Goal: Task Accomplishment & Management: Use online tool/utility

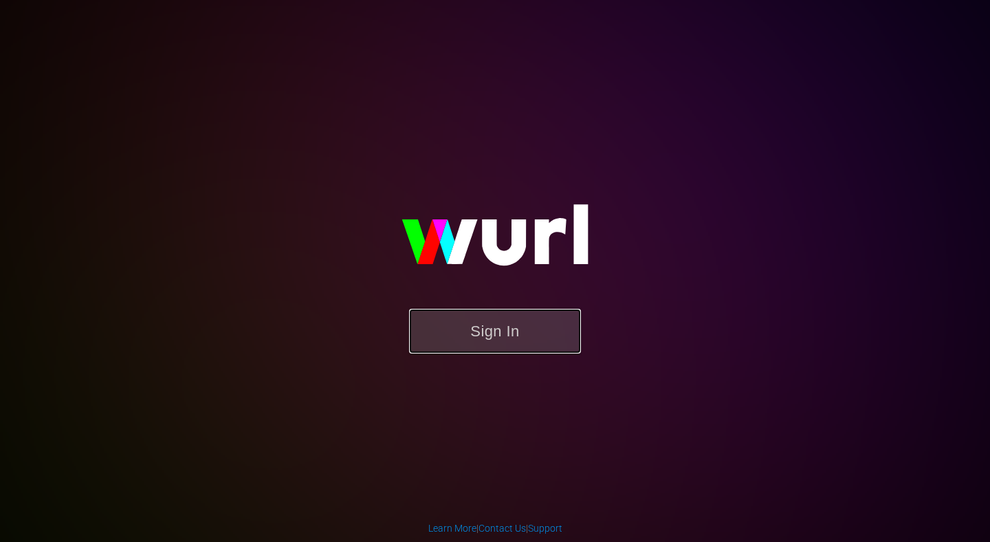
click at [541, 338] on button "Sign In" at bounding box center [495, 331] width 172 height 45
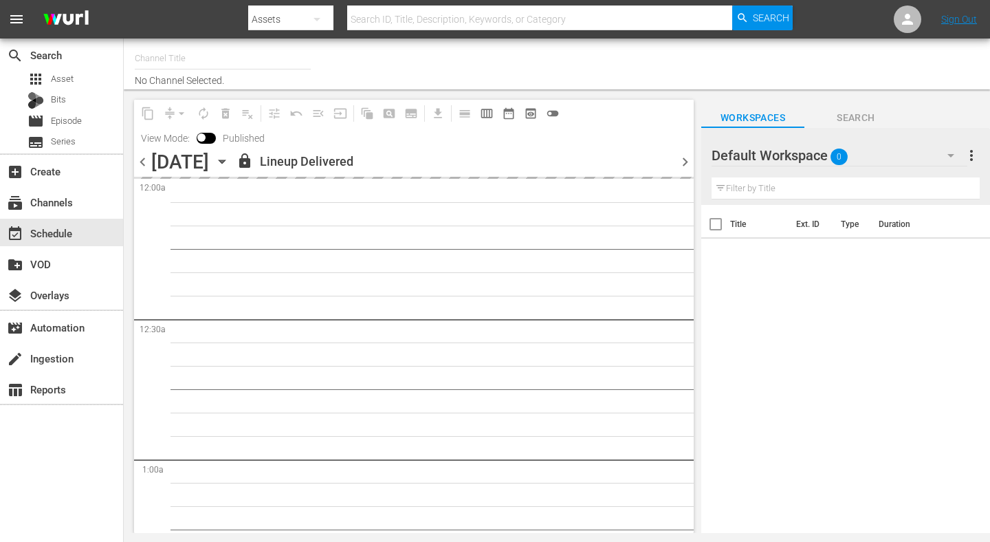
type input "AIR & SPACE (1684)"
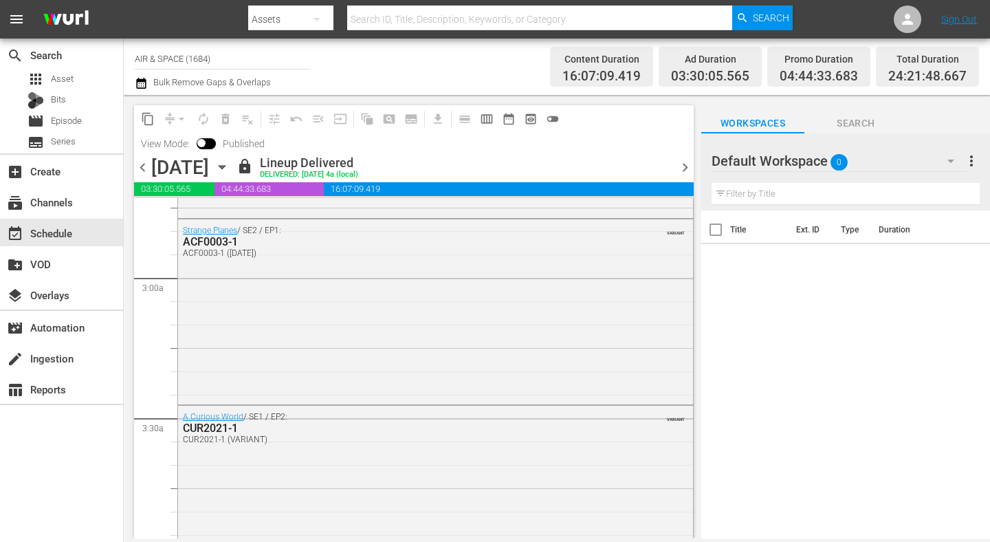
scroll to position [761, 0]
click at [230, 163] on icon "button" at bounding box center [222, 167] width 15 height 15
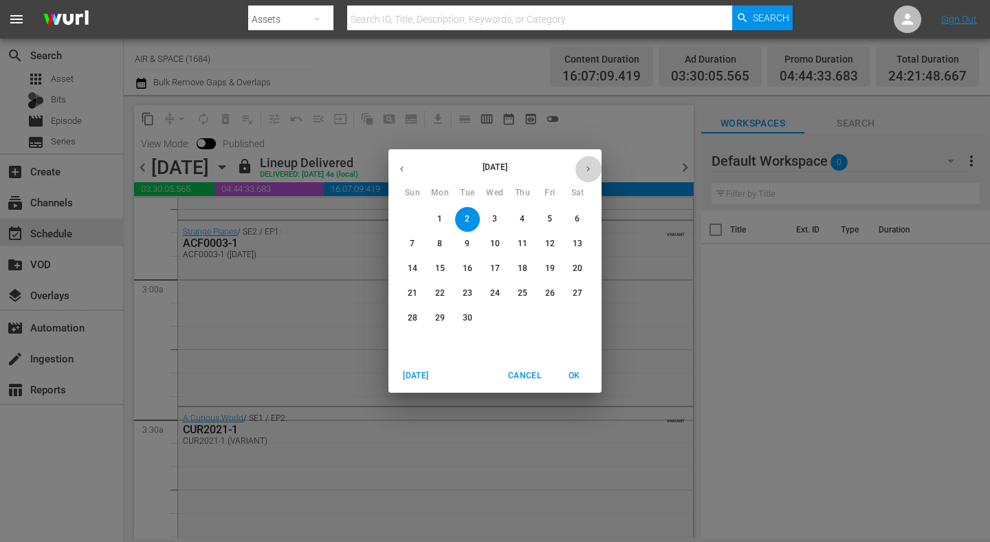
click at [589, 171] on icon "button" at bounding box center [588, 169] width 10 height 10
click at [527, 219] on span "2" at bounding box center [522, 219] width 25 height 12
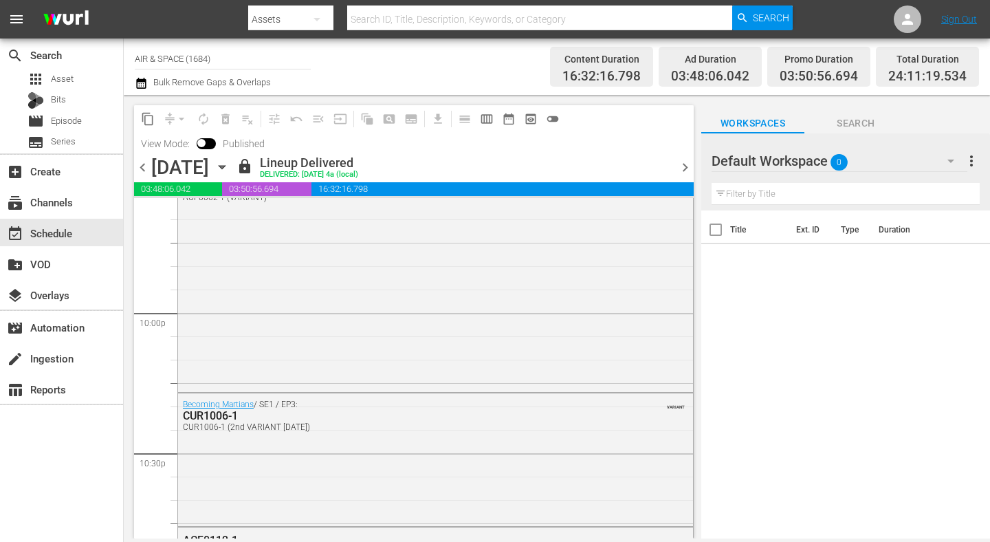
scroll to position [6060, 0]
